Goal: Transaction & Acquisition: Obtain resource

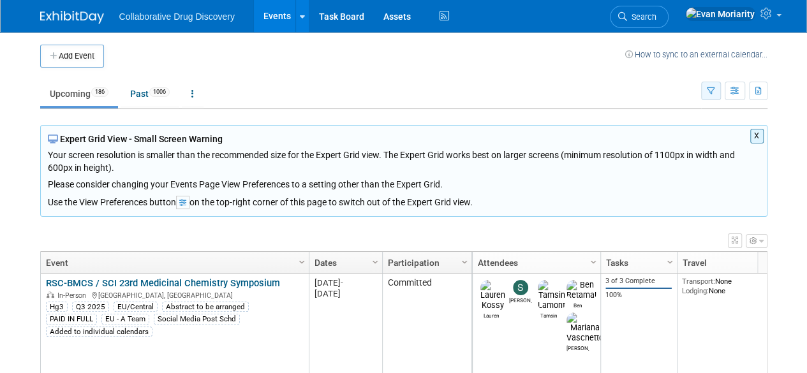
click at [716, 86] on button "button" at bounding box center [711, 91] width 20 height 18
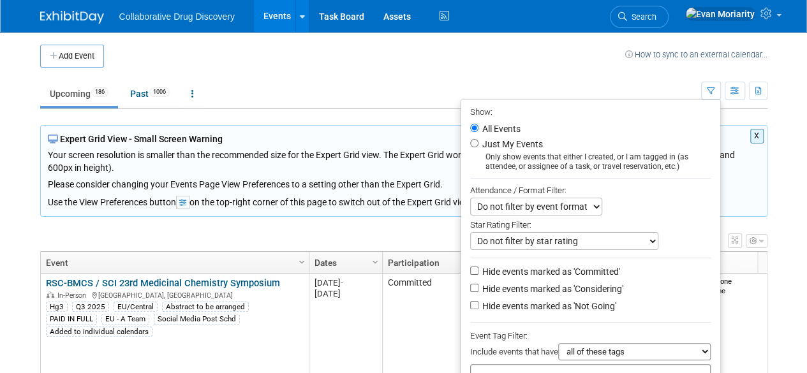
click at [506, 367] on div at bounding box center [590, 378] width 240 height 28
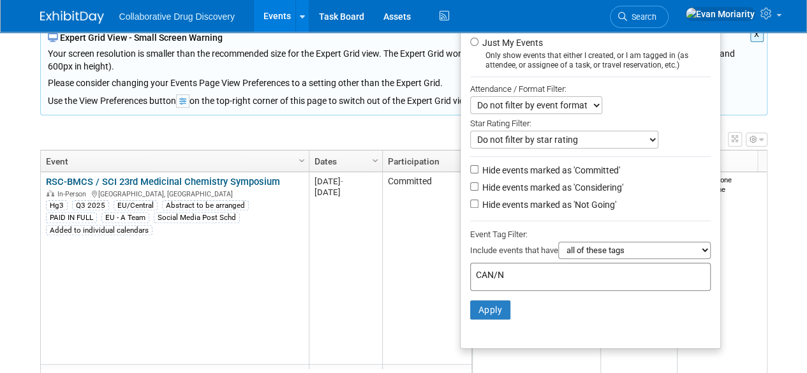
scroll to position [107, 0]
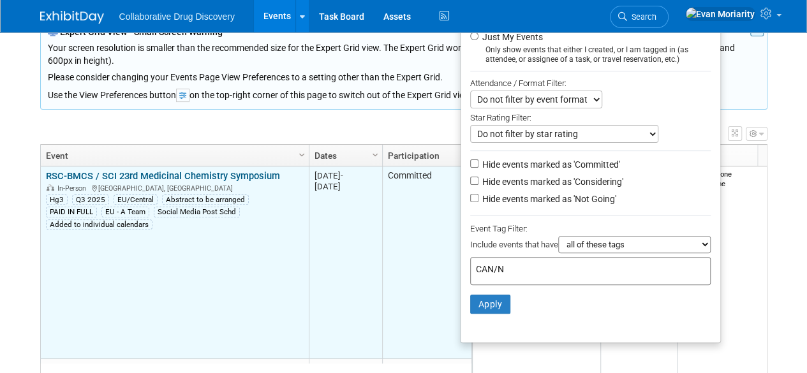
drag, startPoint x: 542, startPoint y: 265, endPoint x: 367, endPoint y: 270, distance: 174.8
click at [367, 270] on div "Add Event How to sync to an external calendar... New Event Duplicate Event Warn…" at bounding box center [404, 175] width 746 height 501
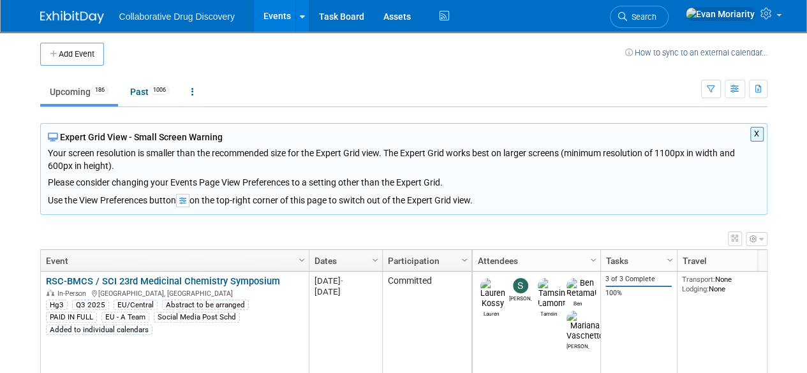
scroll to position [3, 0]
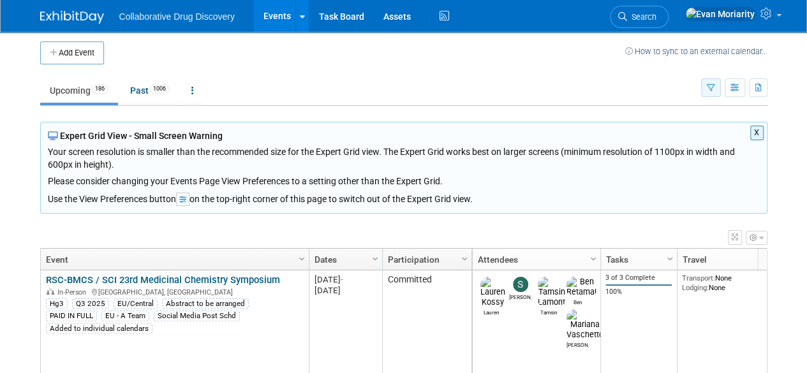
click at [709, 89] on icon "button" at bounding box center [711, 88] width 8 height 8
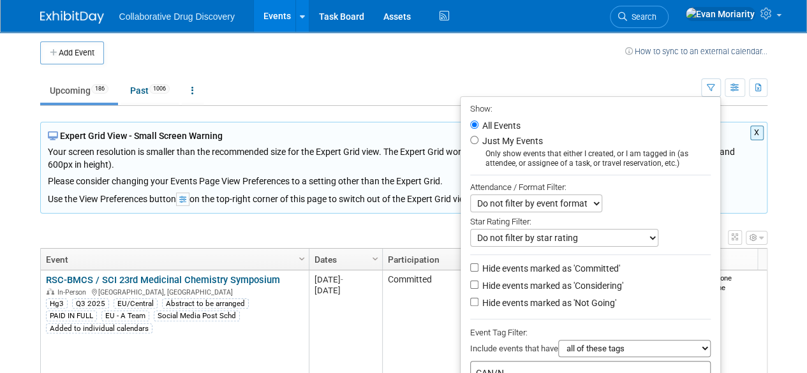
click at [539, 367] on input "CAN/N" at bounding box center [565, 373] width 179 height 13
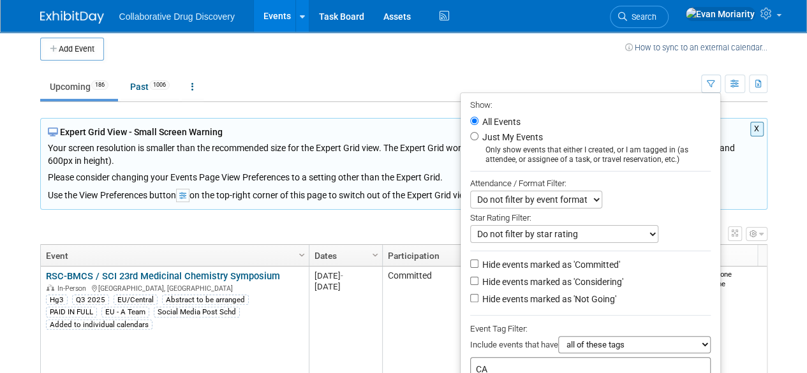
type input "C"
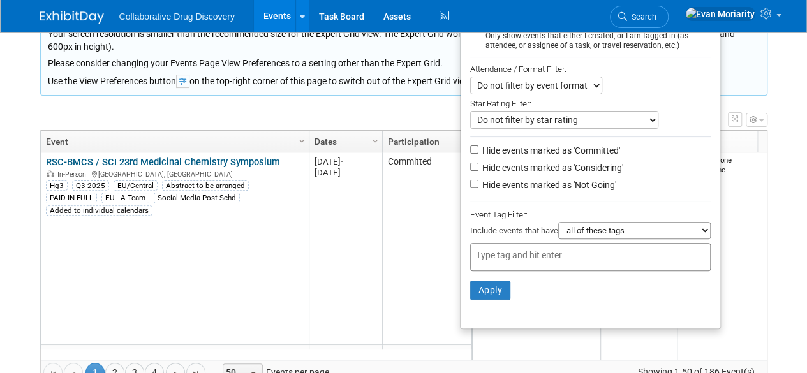
scroll to position [126, 0]
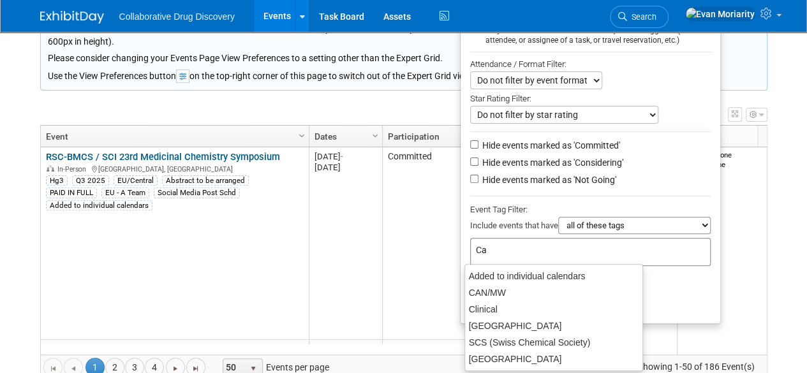
type input "Can"
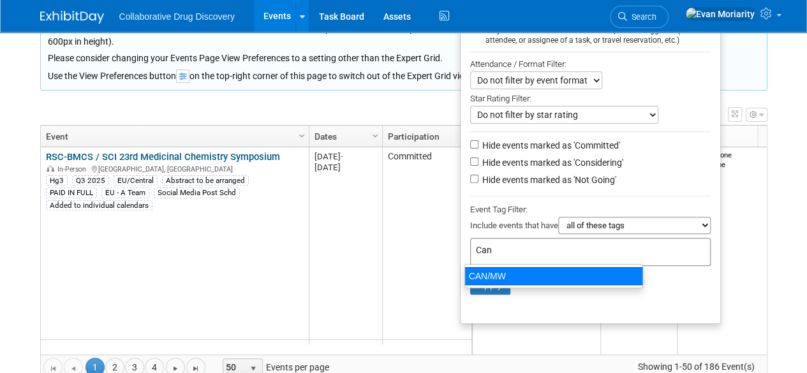
click at [515, 281] on div "CAN/MW" at bounding box center [553, 276] width 179 height 18
type input "CAN/MW"
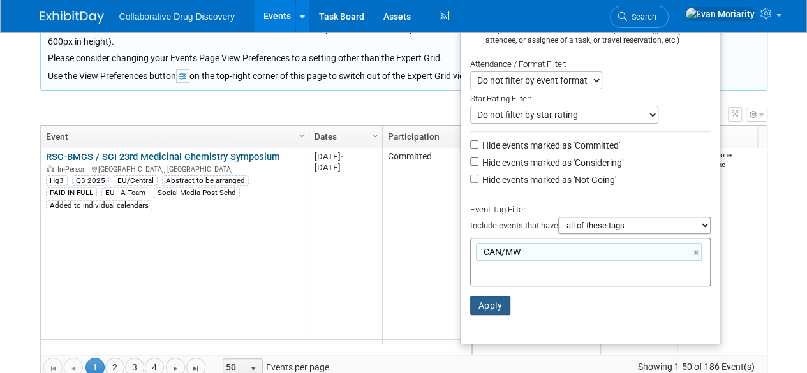
click at [486, 303] on button "Apply" at bounding box center [490, 305] width 41 height 19
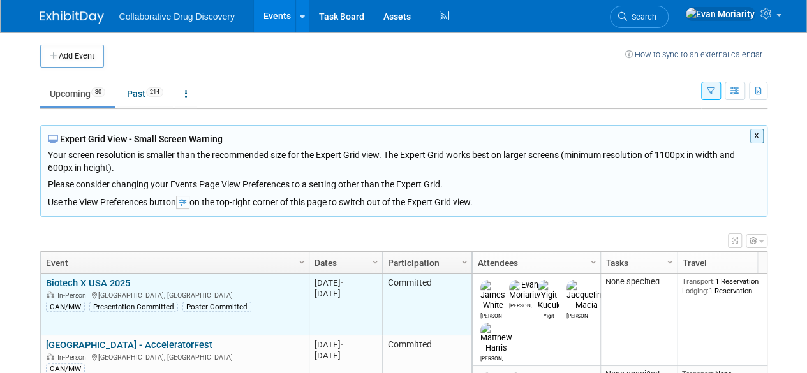
click at [103, 277] on link "Biotech X USA 2025" at bounding box center [88, 282] width 84 height 11
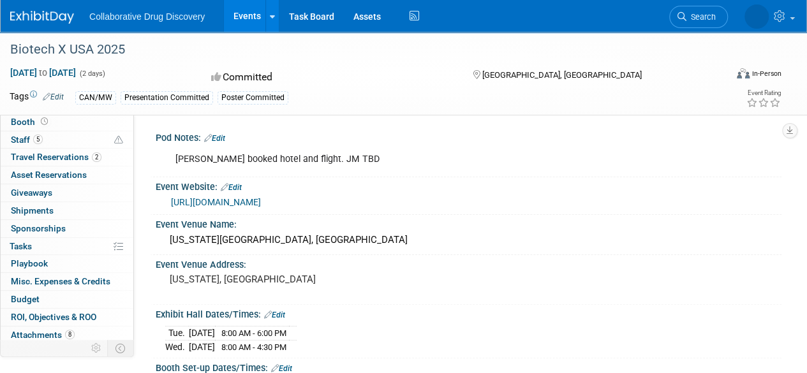
scroll to position [37, 0]
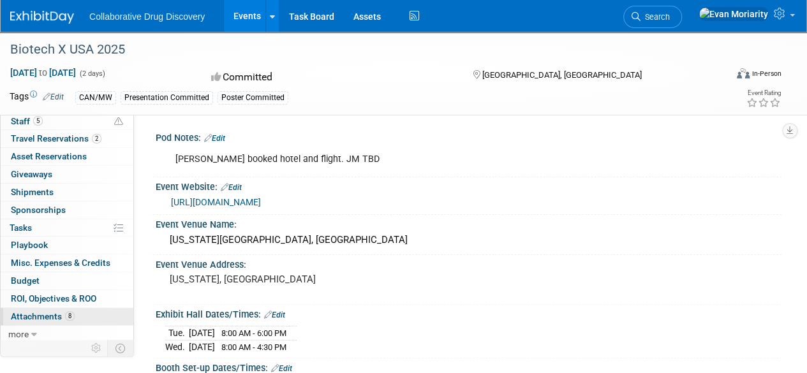
click at [40, 316] on span "Attachments 8" at bounding box center [43, 316] width 64 height 10
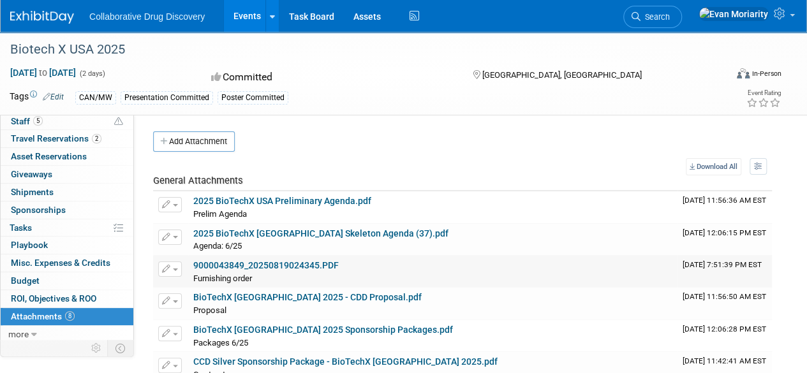
click at [291, 266] on link "9000043849_20250819024345.PDF" at bounding box center [265, 265] width 145 height 10
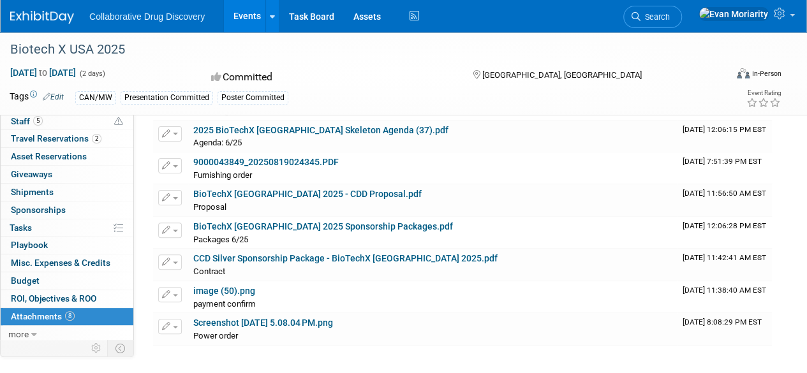
scroll to position [103, 0]
click at [406, 228] on div "BioTechX USA 2025 Sponsorship Packages.pdf" at bounding box center [432, 226] width 479 height 11
click at [241, 286] on link "image (50).png" at bounding box center [224, 291] width 62 height 10
